Goal: Contribute content

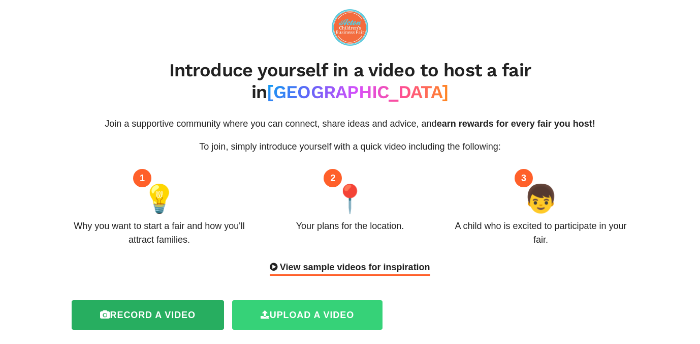
click at [317, 300] on label "Upload a video" at bounding box center [307, 314] width 150 height 29
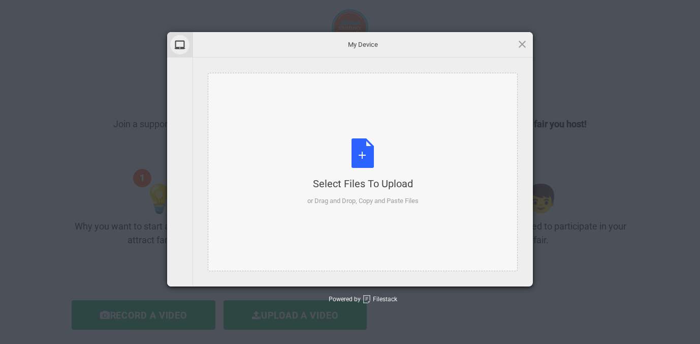
click at [358, 144] on div "Select Files to Upload or Drag and Drop, Copy and Paste Files" at bounding box center [363, 172] width 111 height 68
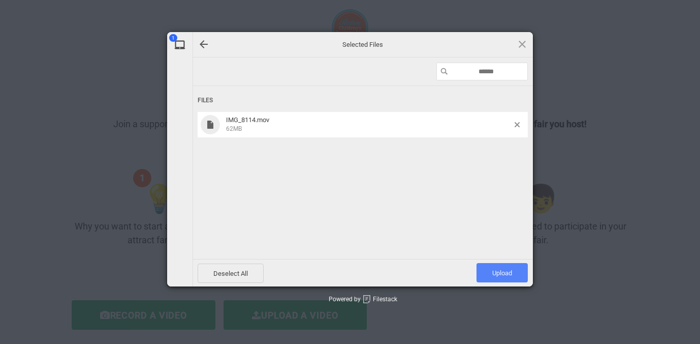
click at [502, 273] on span "Upload 1" at bounding box center [503, 273] width 20 height 8
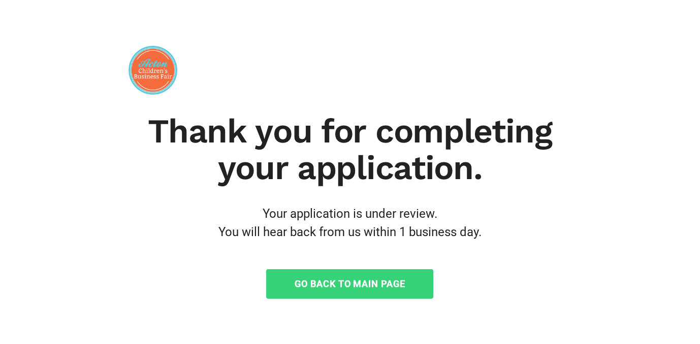
click at [376, 282] on link "Go Back to Main Page" at bounding box center [349, 283] width 167 height 29
